Goal: Task Accomplishment & Management: Use online tool/utility

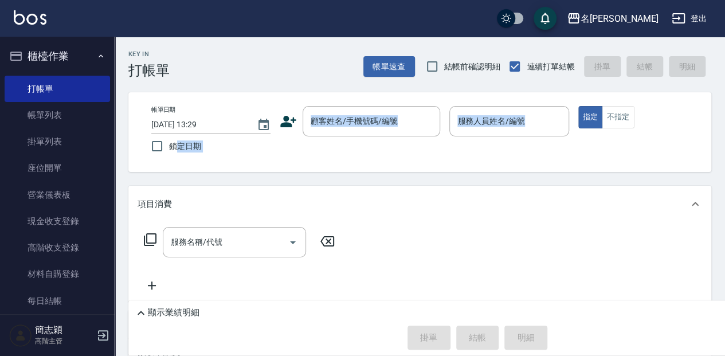
drag, startPoint x: 179, startPoint y: 170, endPoint x: 210, endPoint y: 93, distance: 82.5
click at [182, 126] on div "Key In 打帳單 帳單速查 結帳前確認明細 連續打單結帳 掛單 結帳 明細 帳單日期 [DATE] 13:29 鎖定日期 顧客姓名/手機號碼/編號 顧客姓…" at bounding box center [420, 274] width 610 height 474
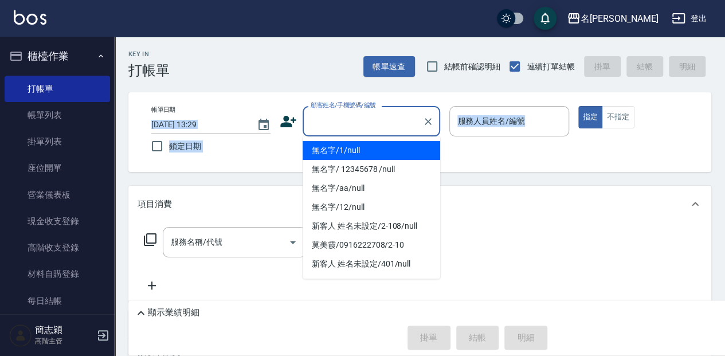
click at [357, 119] on input "顧客姓名/手機號碼/編號" at bounding box center [363, 121] width 110 height 20
click at [359, 149] on li "無名字/1/null" at bounding box center [370, 150] width 137 height 19
type input "無名字/1/null"
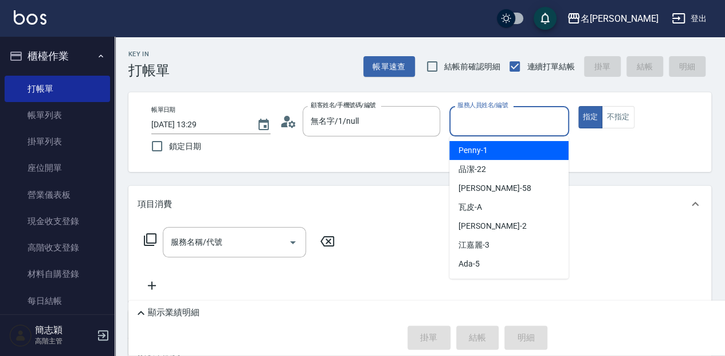
click at [474, 120] on input "服務人員姓名/編號" at bounding box center [508, 121] width 109 height 20
type input "瓦皮-A"
type button "true"
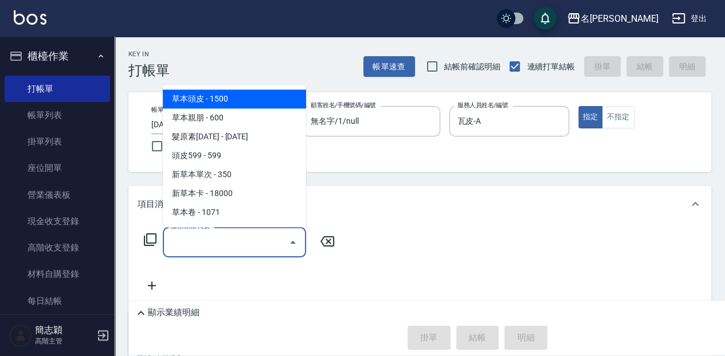
click at [180, 241] on input "服務名稱/代號" at bounding box center [226, 242] width 116 height 20
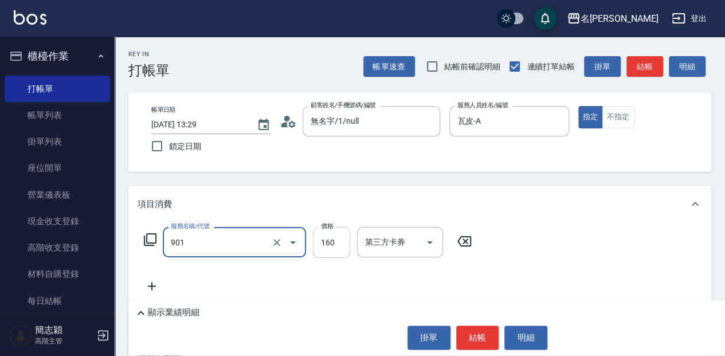
type input "修手(901)"
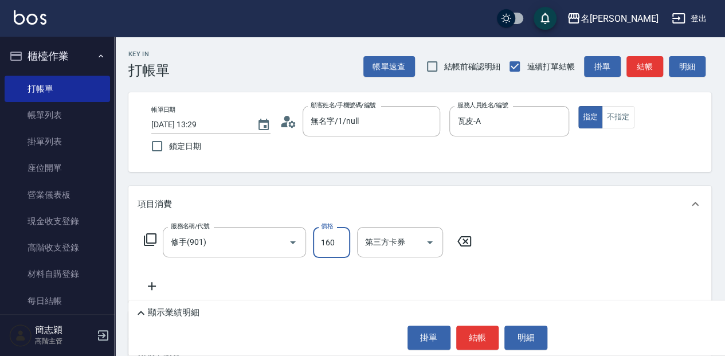
click at [332, 240] on input "160" at bounding box center [331, 242] width 37 height 31
type input "860"
click at [492, 332] on button "結帳" at bounding box center [477, 337] width 43 height 24
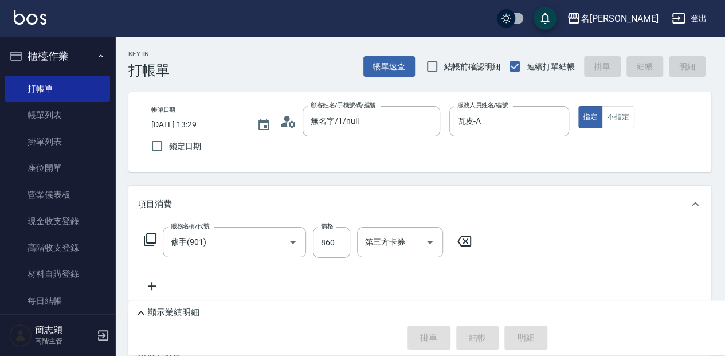
type input "[DATE] 14:48"
